Goal: Find specific page/section: Find specific page/section

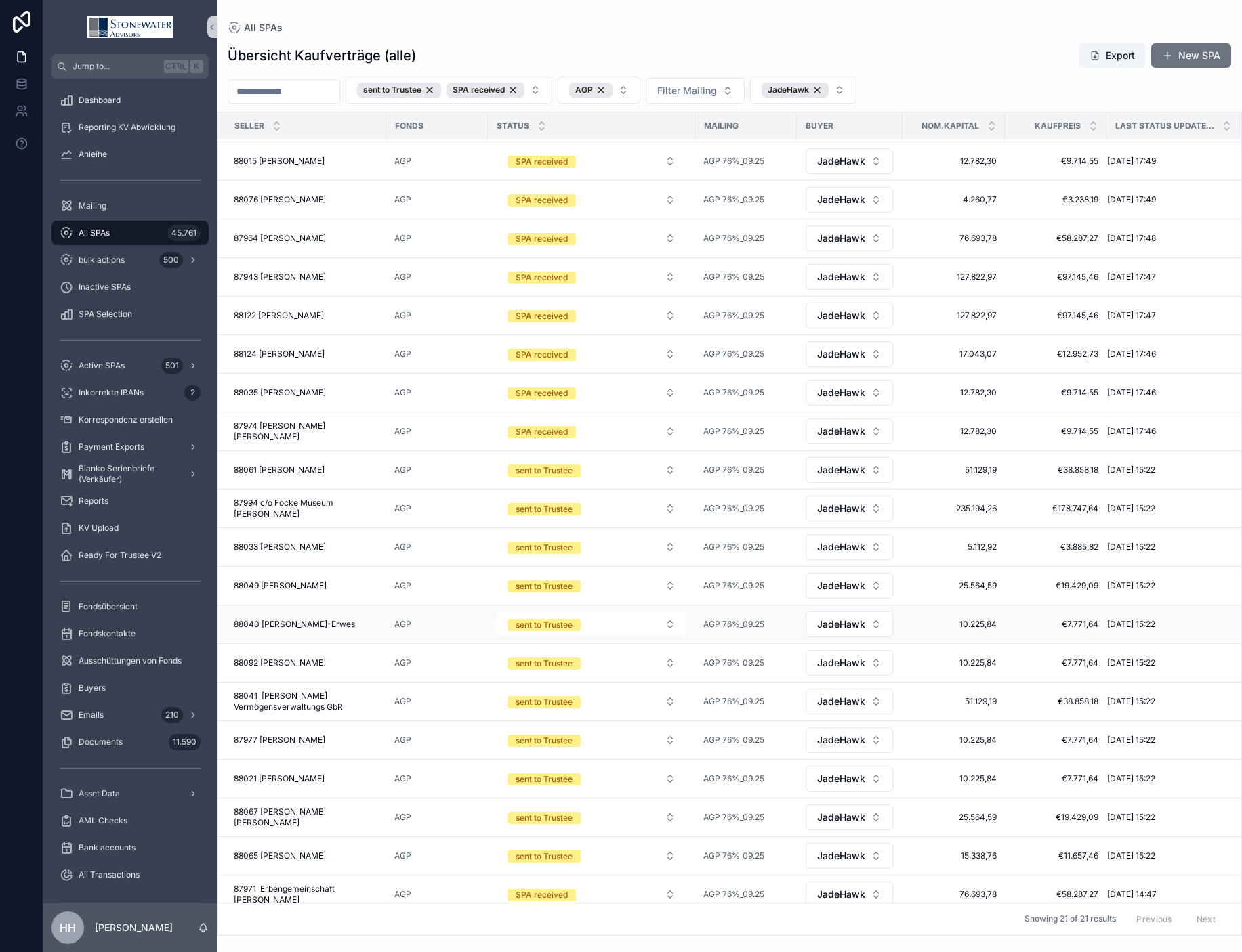
scroll to position [65, 0]
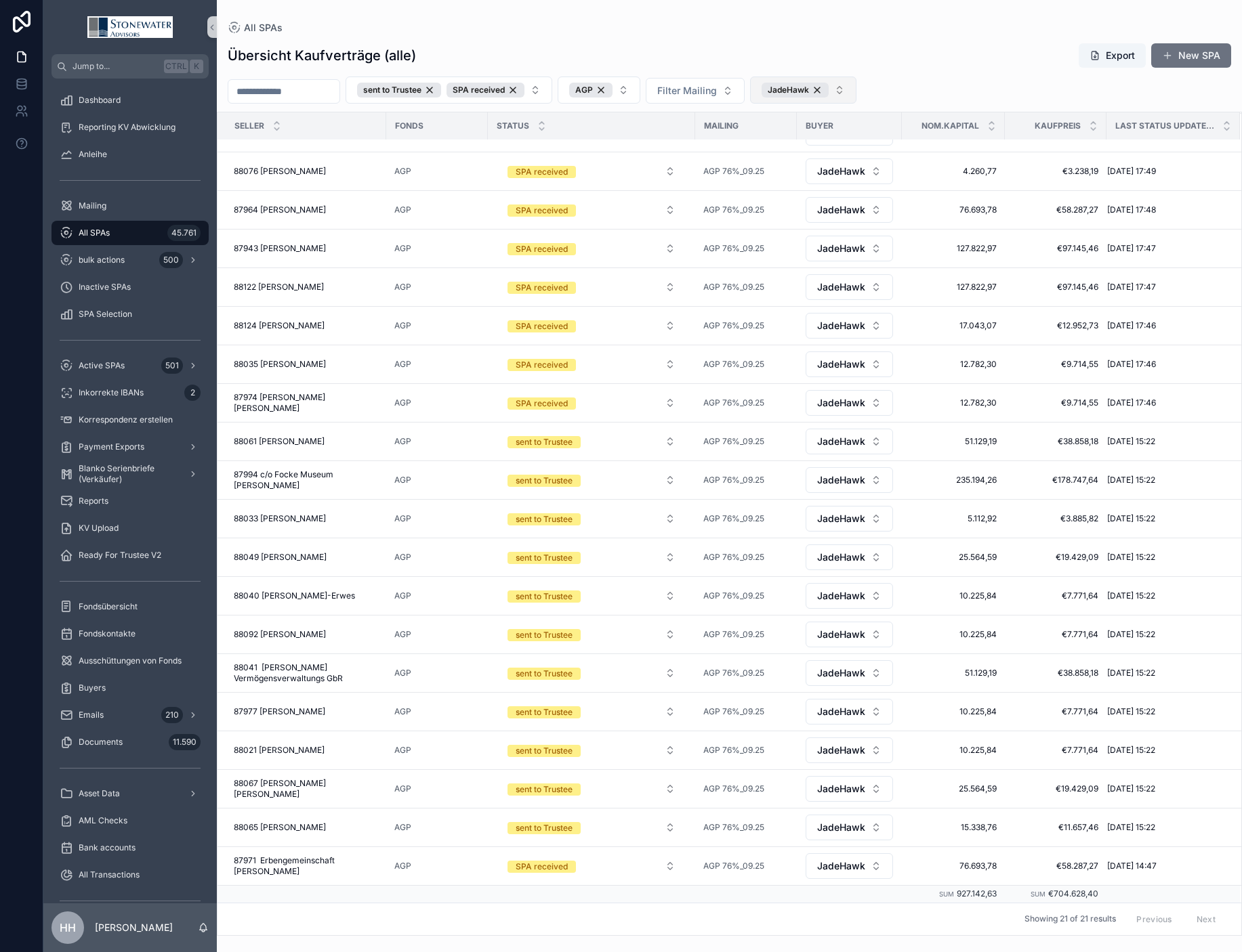
click at [856, 94] on button "JadeHawk" at bounding box center [803, 89] width 106 height 27
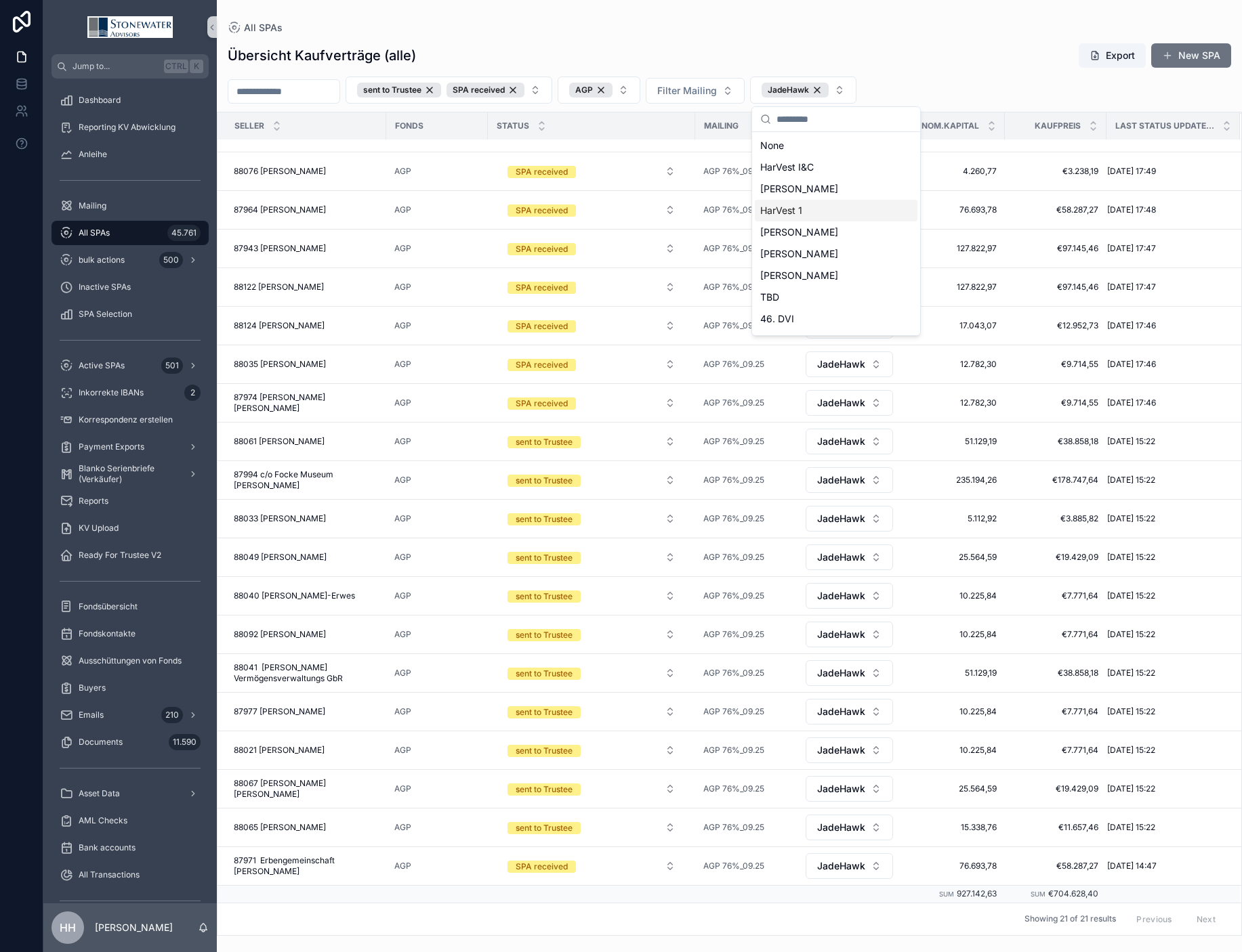
click at [795, 209] on span "HarVest 1" at bounding box center [780, 210] width 42 height 13
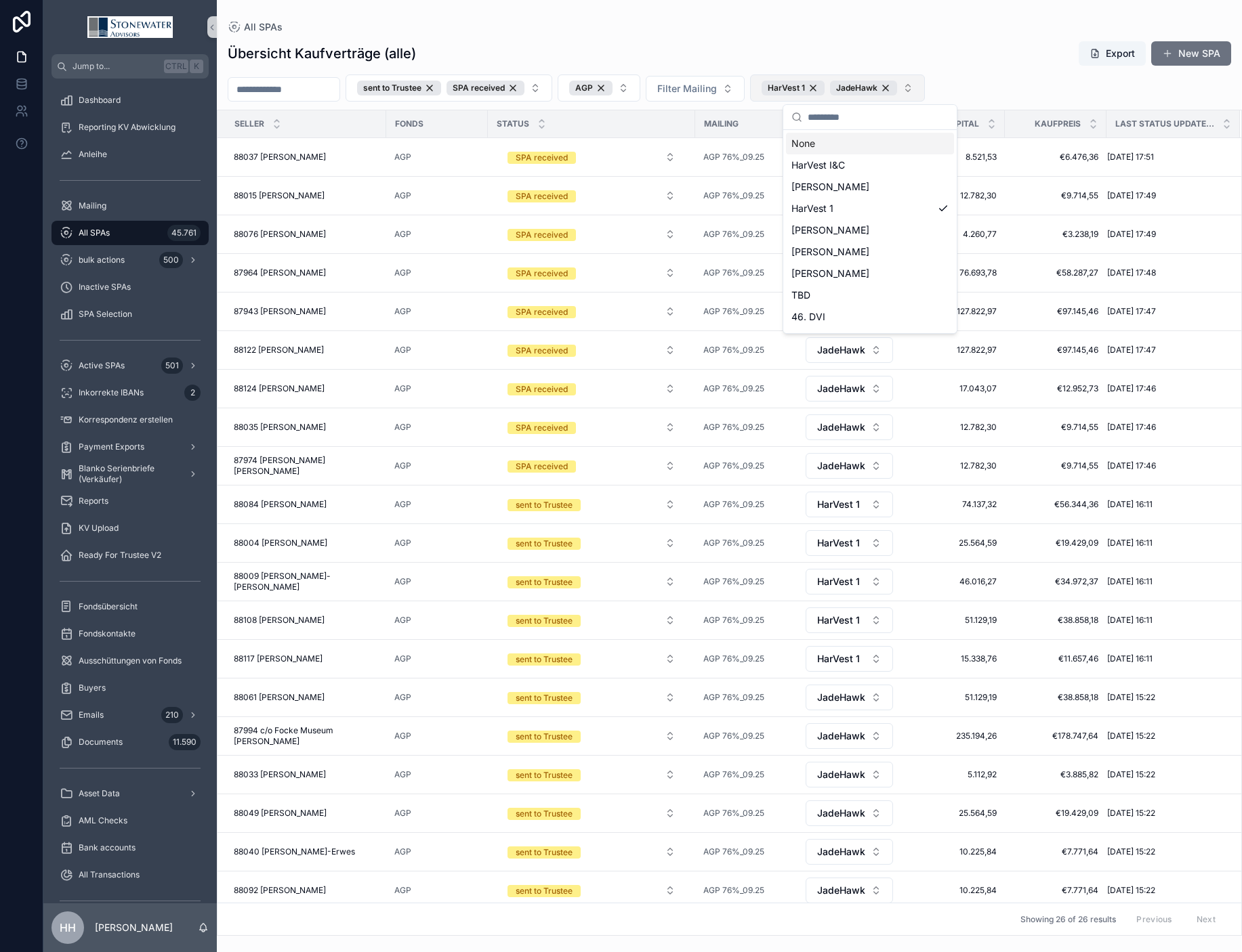
click at [925, 95] on button "HarVest 1 JadeHawk" at bounding box center [837, 88] width 175 height 27
type input "*"
click at [817, 213] on span "[PERSON_NAME]" at bounding box center [830, 209] width 78 height 13
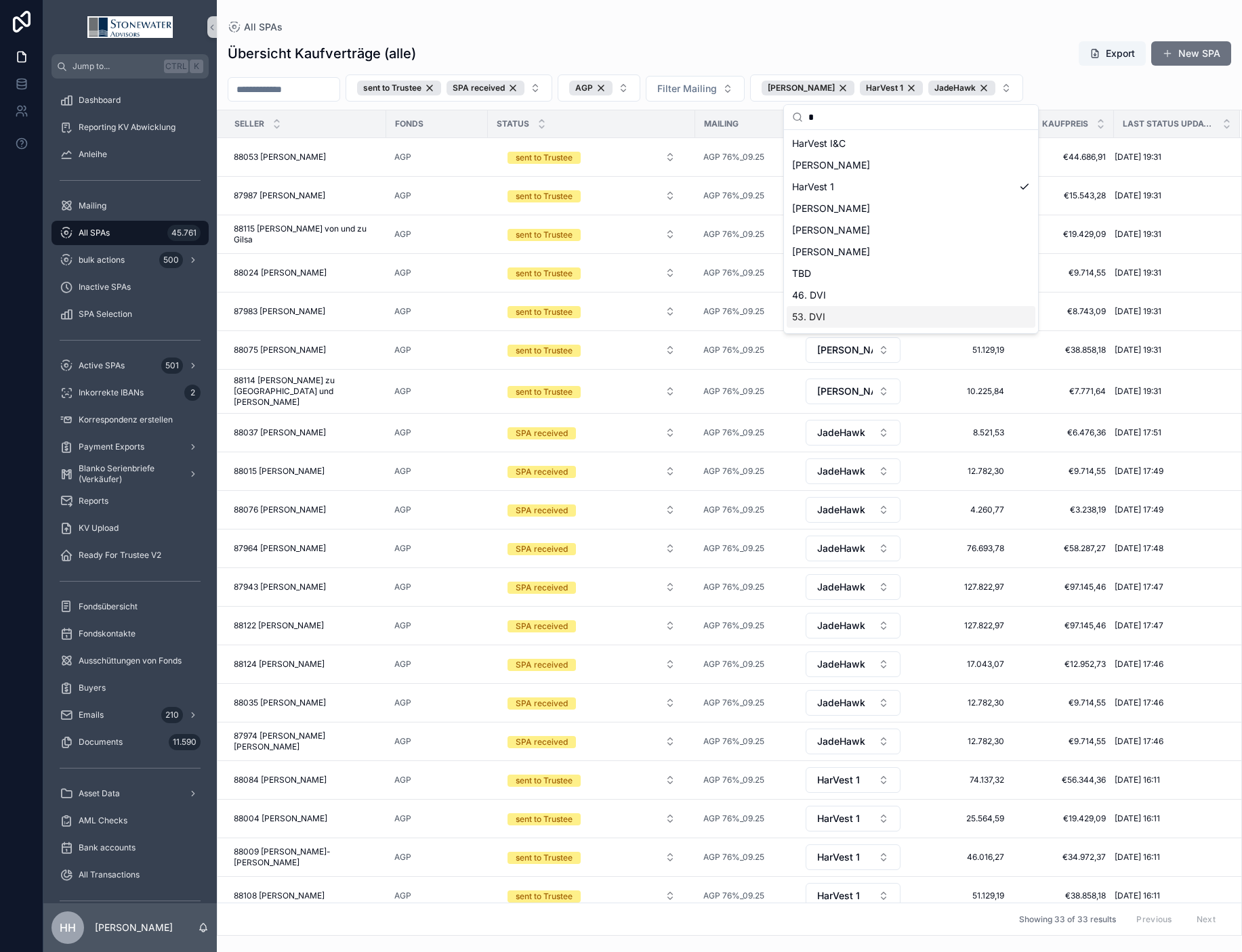
click at [1032, 21] on div "All SPAs Übersicht Kaufverträge (alle) Export New SPA sent to Trustee SPA recei…" at bounding box center [729, 468] width 1025 height 936
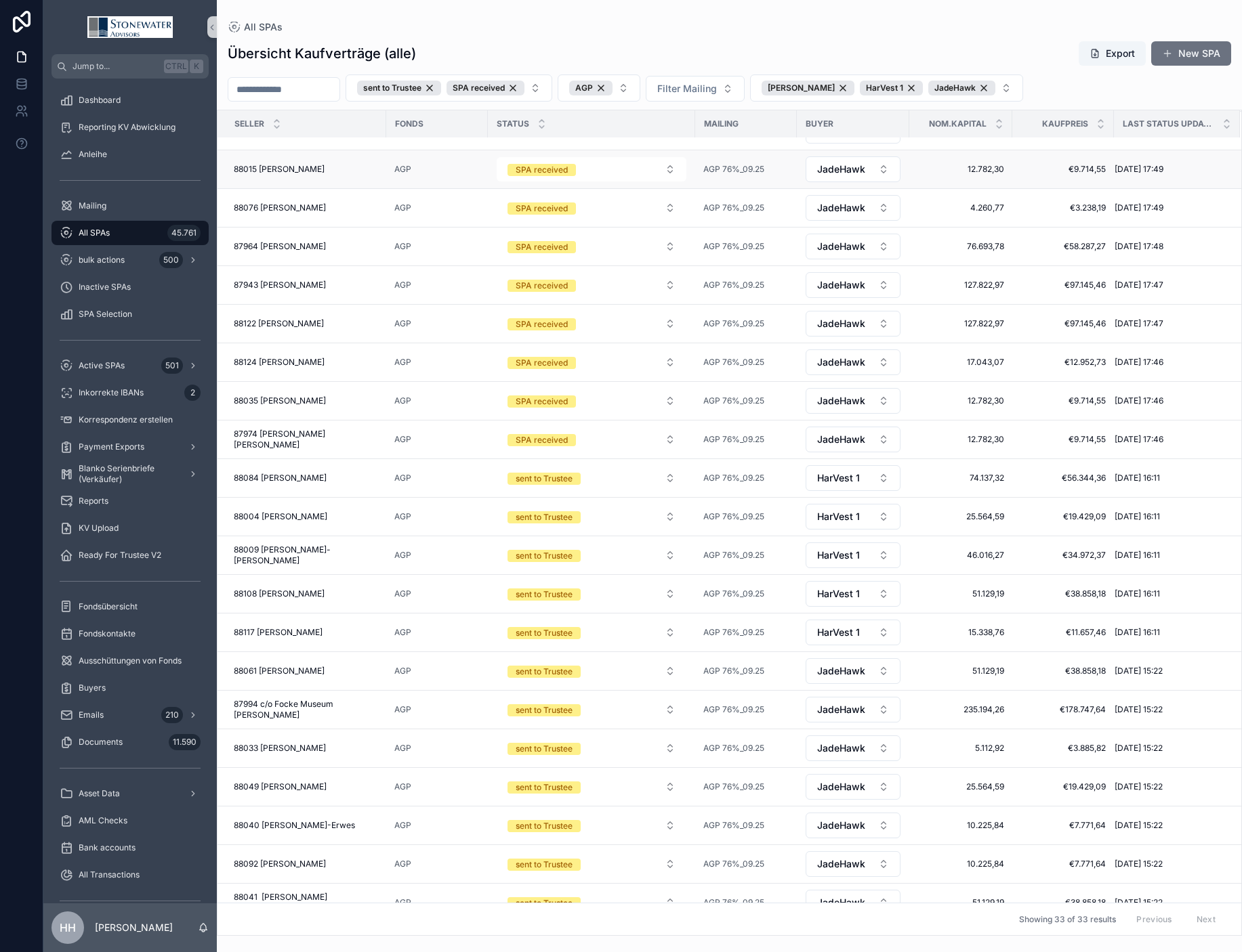
scroll to position [532, 0]
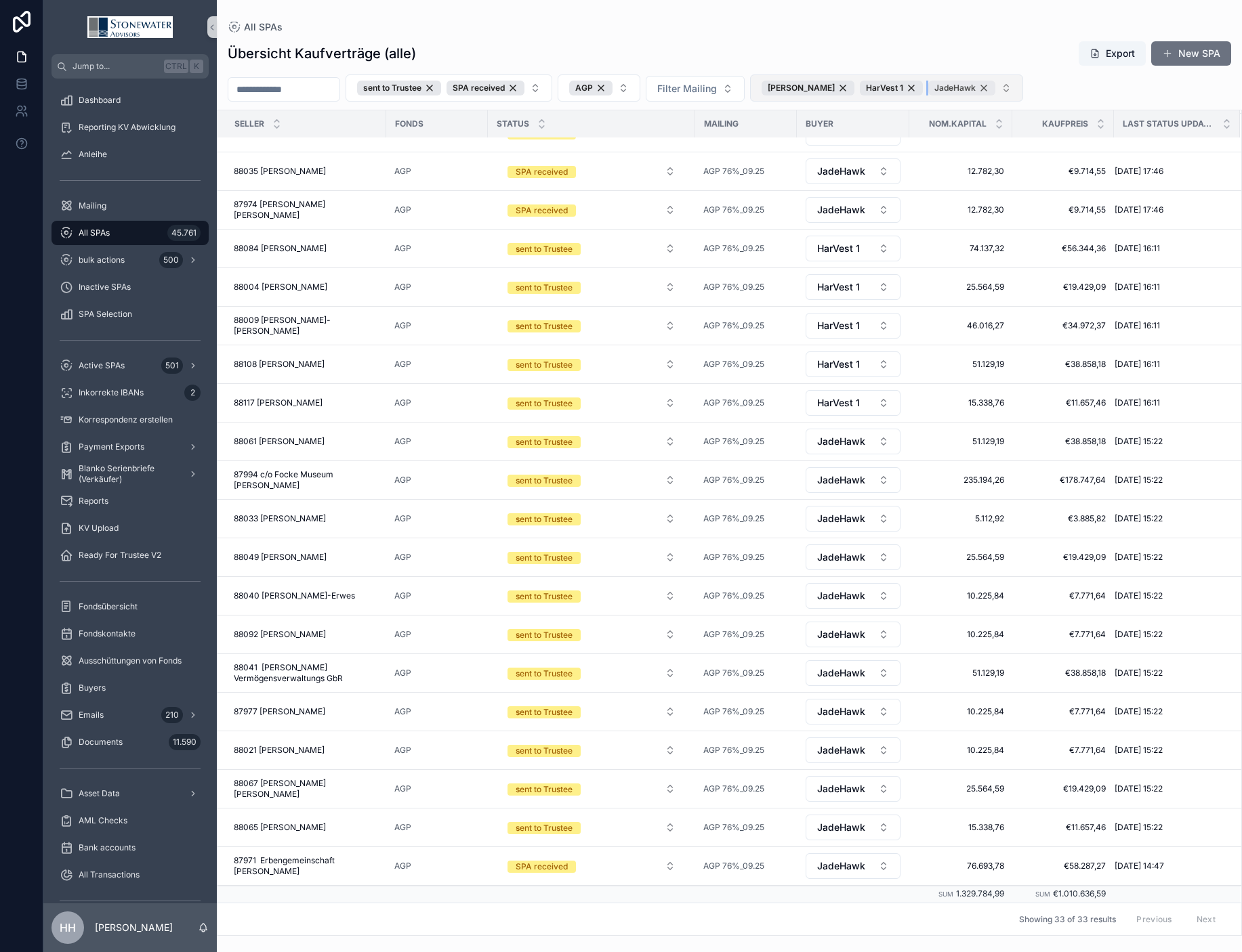
click at [995, 88] on div "JadeHawk" at bounding box center [961, 88] width 67 height 15
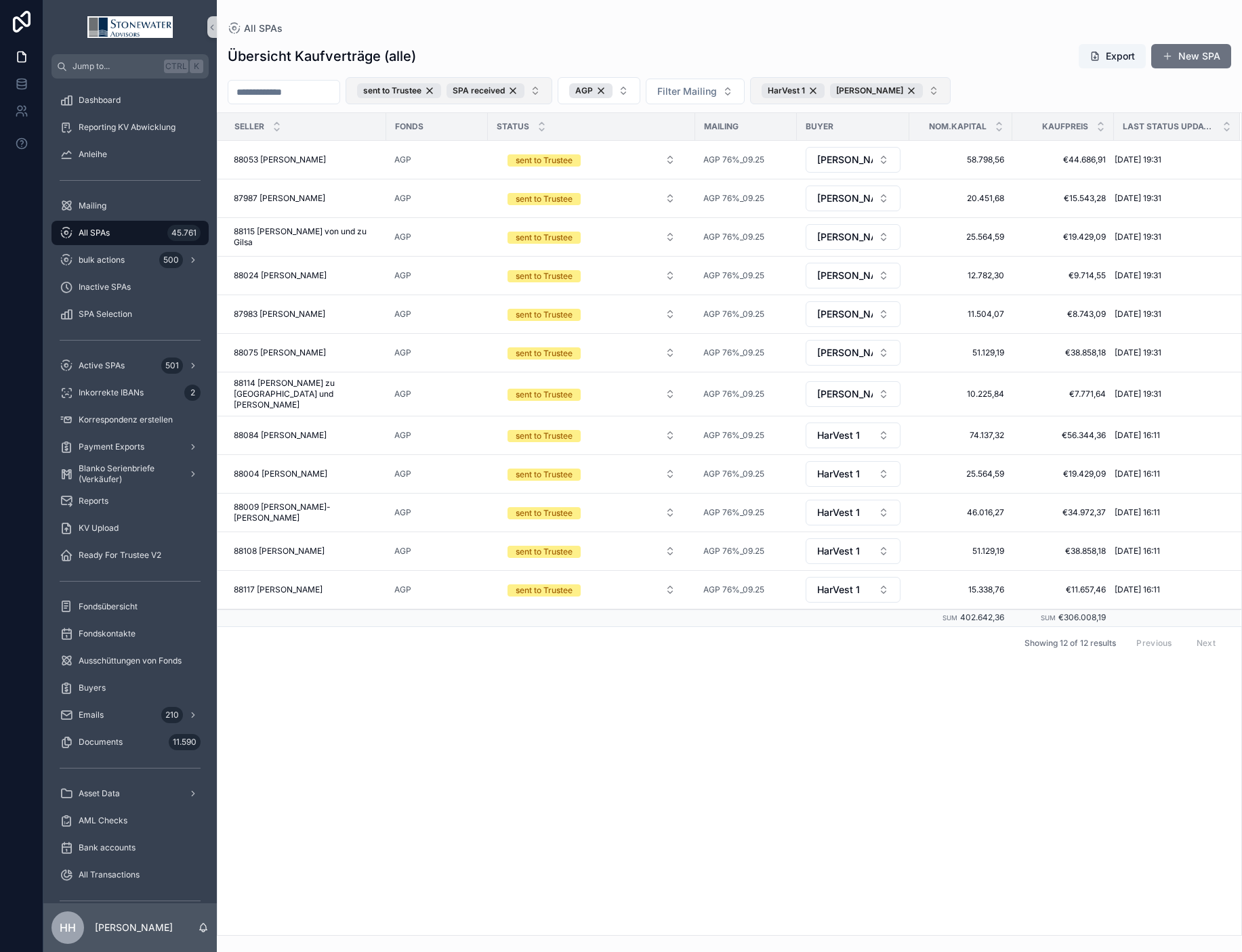
click at [552, 92] on button "sent to Trustee SPA received" at bounding box center [448, 90] width 206 height 27
click at [943, 98] on button "HarVest 1 [PERSON_NAME]" at bounding box center [850, 90] width 201 height 27
type input "****"
click at [834, 150] on span "JadeHawk" at bounding box center [814, 146] width 47 height 13
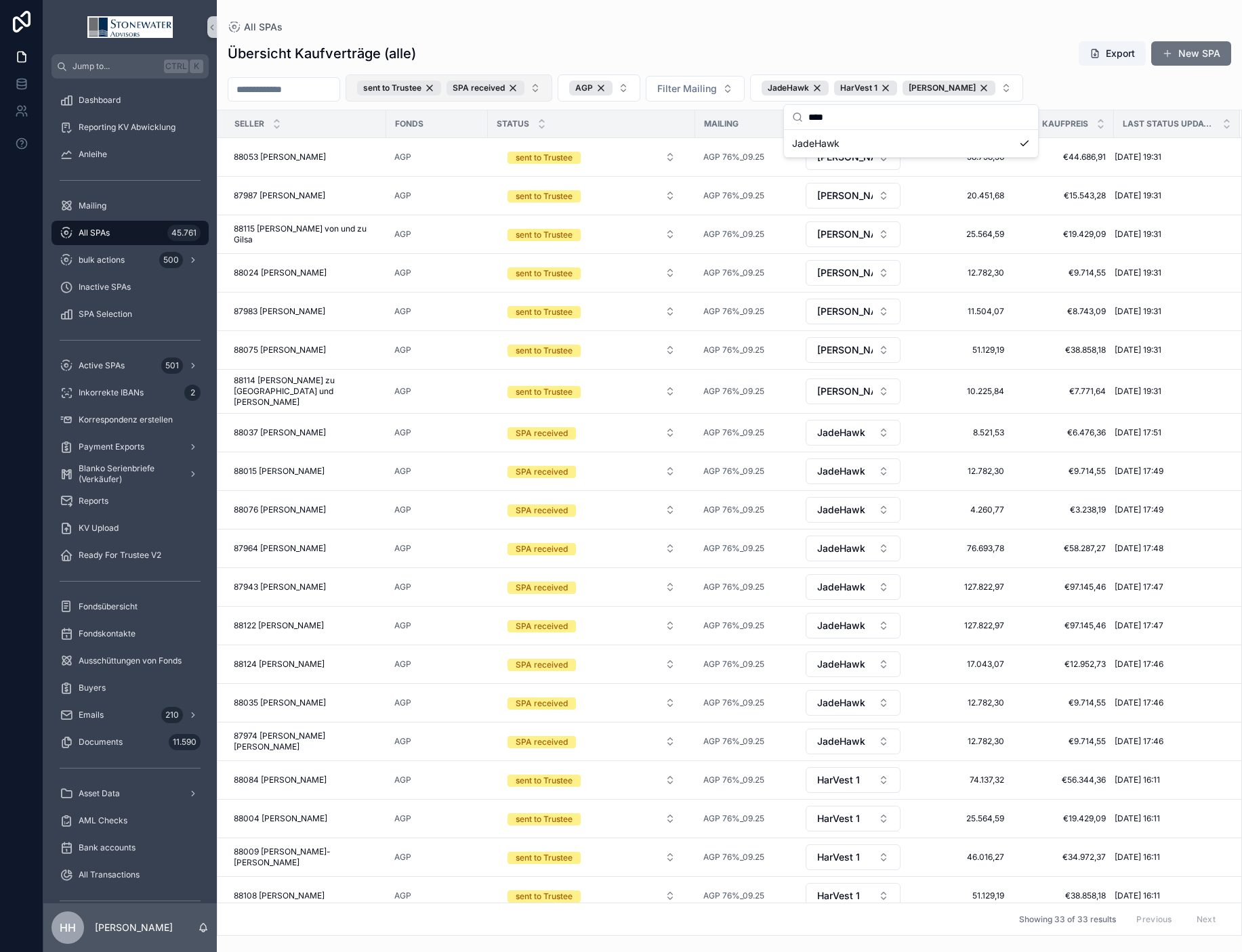
click at [552, 91] on button "sent to Trustee SPA received" at bounding box center [448, 88] width 206 height 27
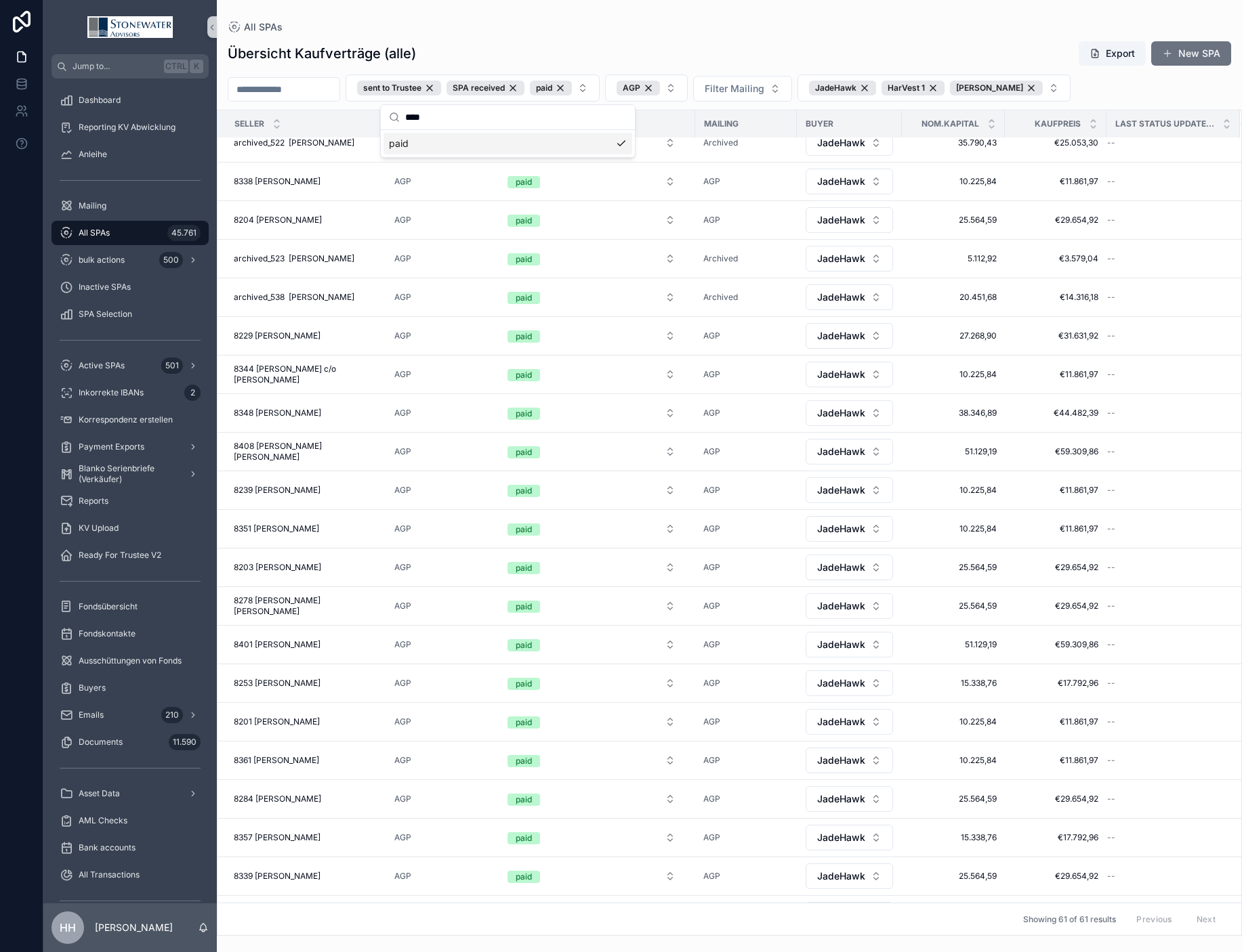
scroll to position [1613, 0]
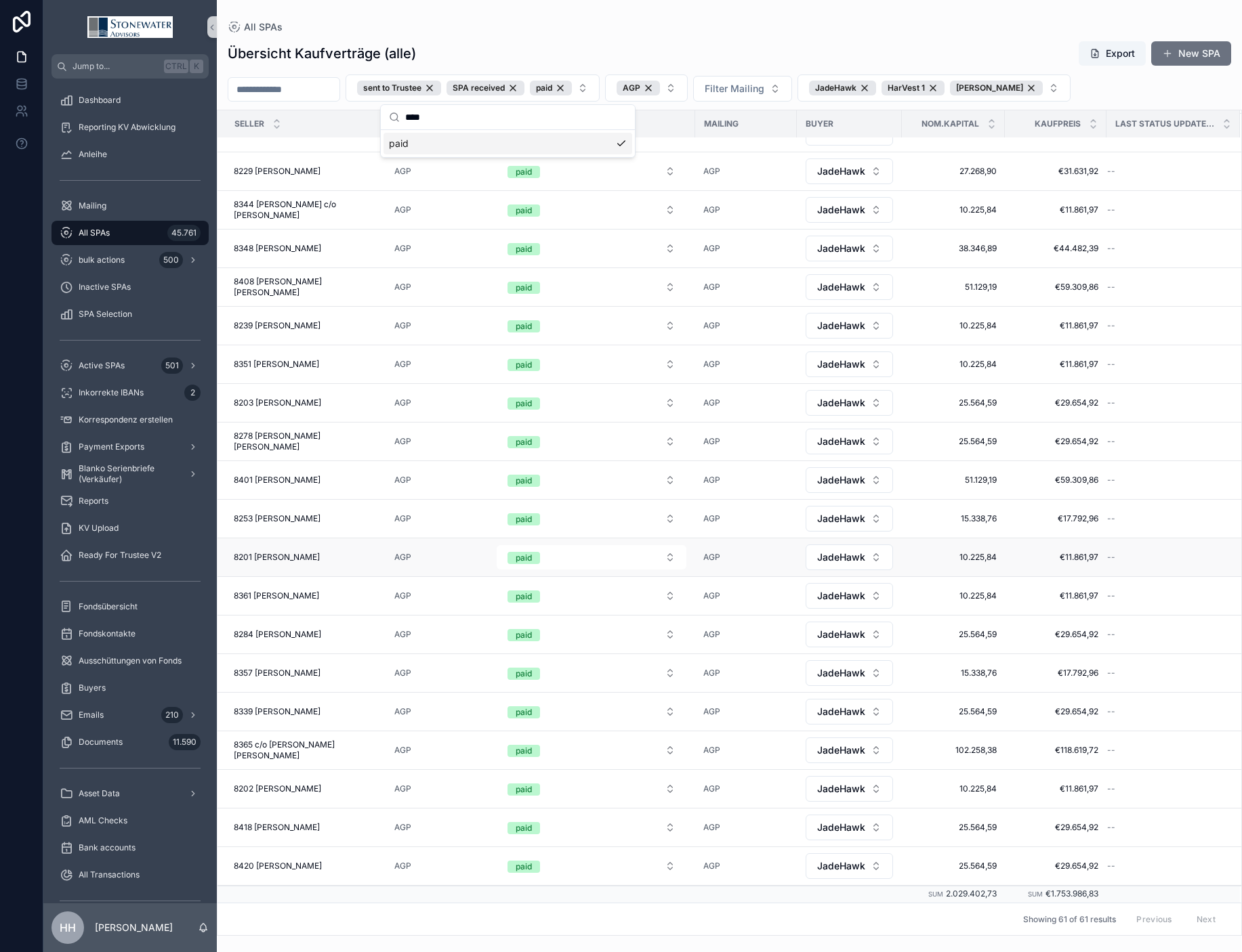
type input "****"
click at [350, 441] on span "8278 [PERSON_NAME] [PERSON_NAME]" at bounding box center [306, 442] width 144 height 22
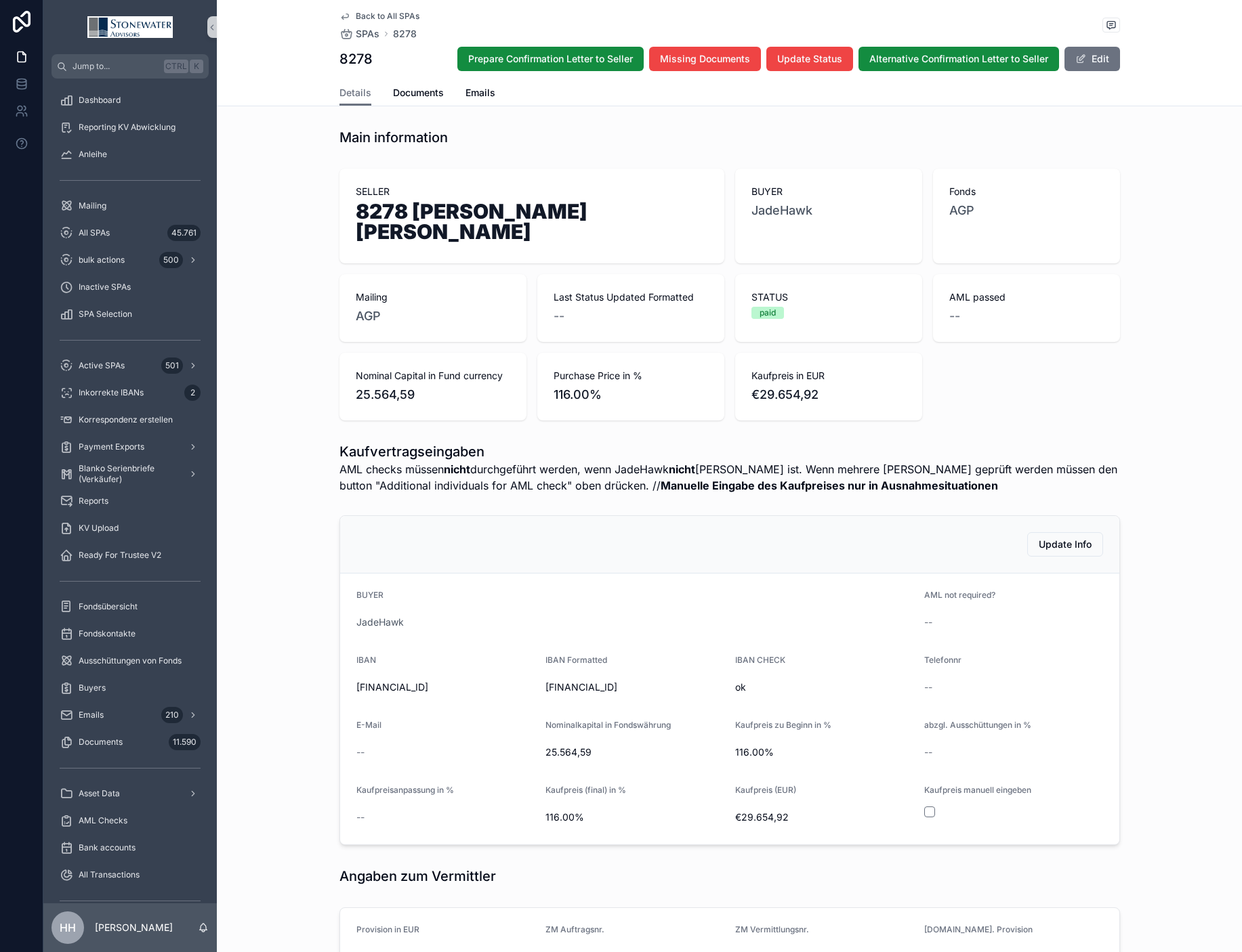
click at [341, 18] on icon "scrollable content" at bounding box center [345, 17] width 7 height 6
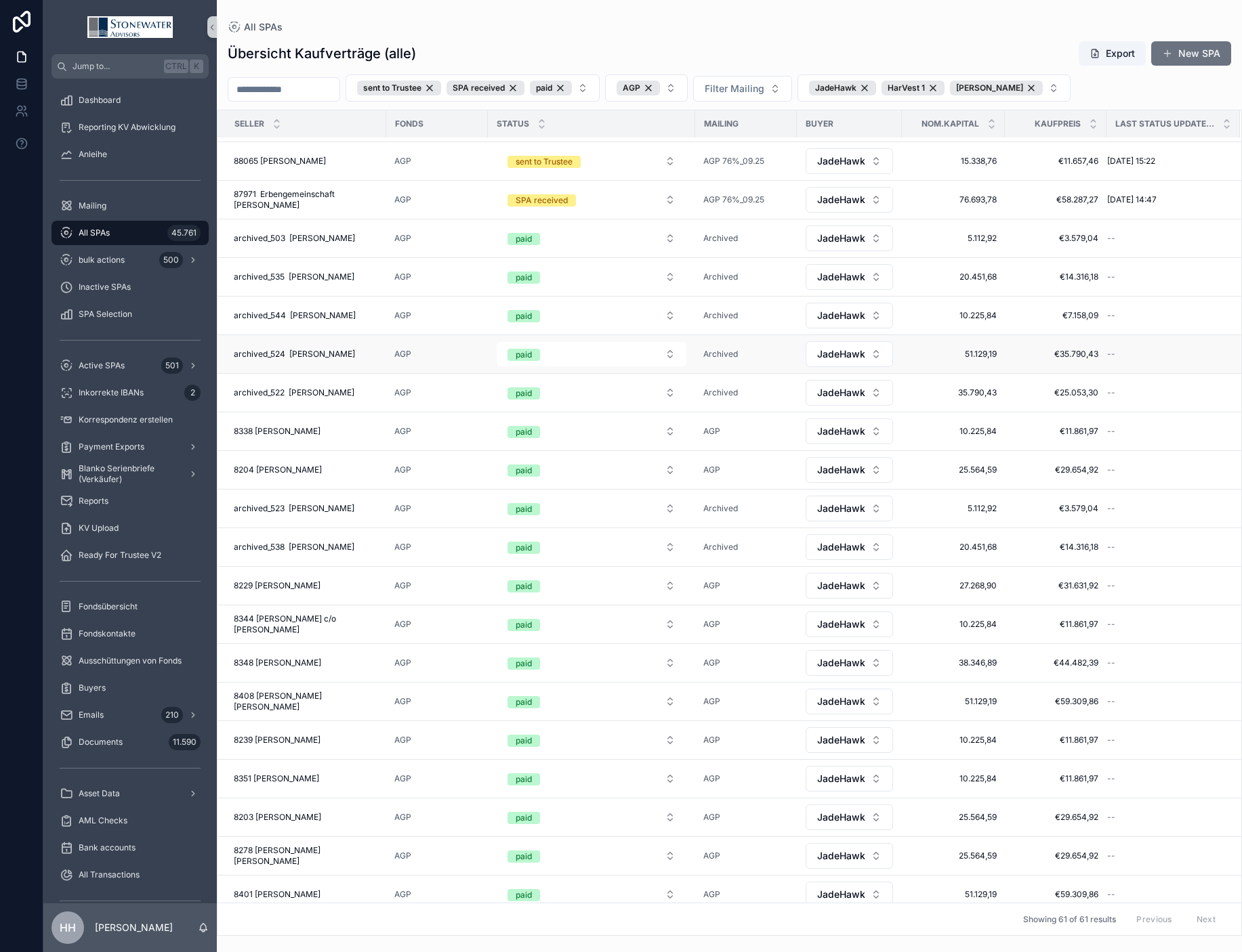
scroll to position [1613, 0]
